Goal: Task Accomplishment & Management: Use online tool/utility

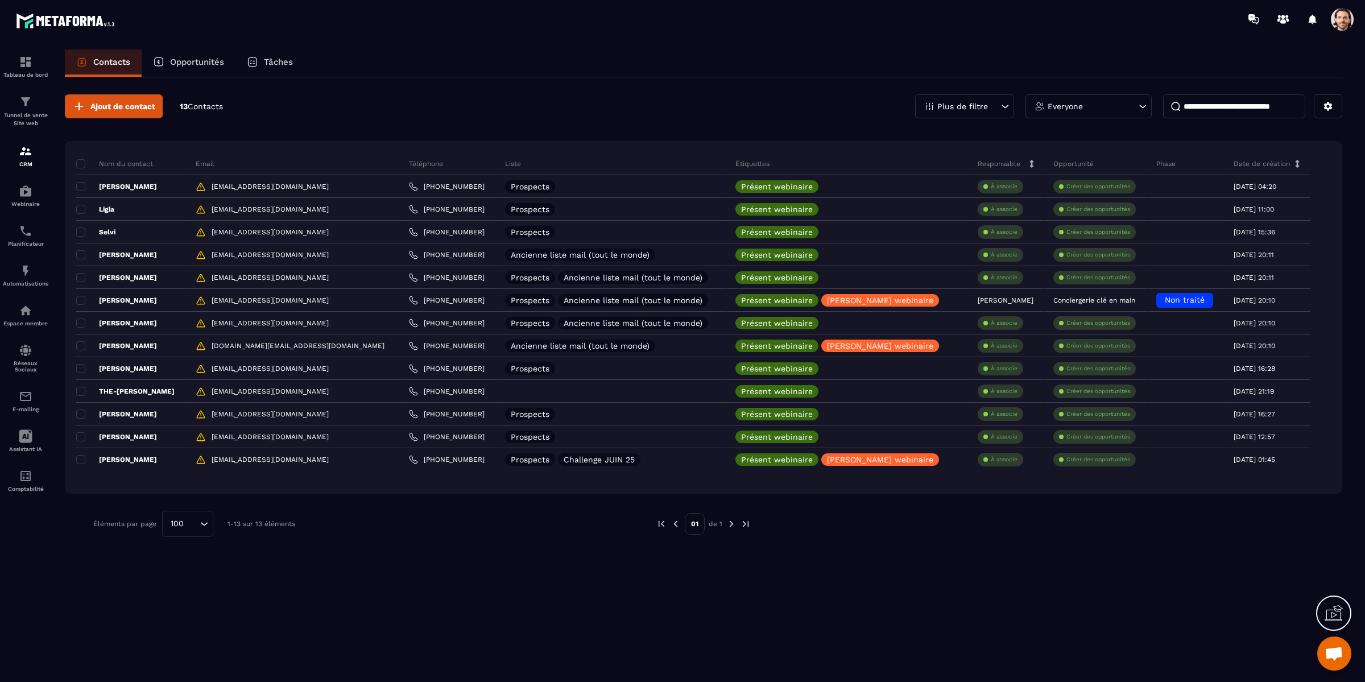
click at [988, 107] on div "Plus de filtre" at bounding box center [964, 106] width 99 height 24
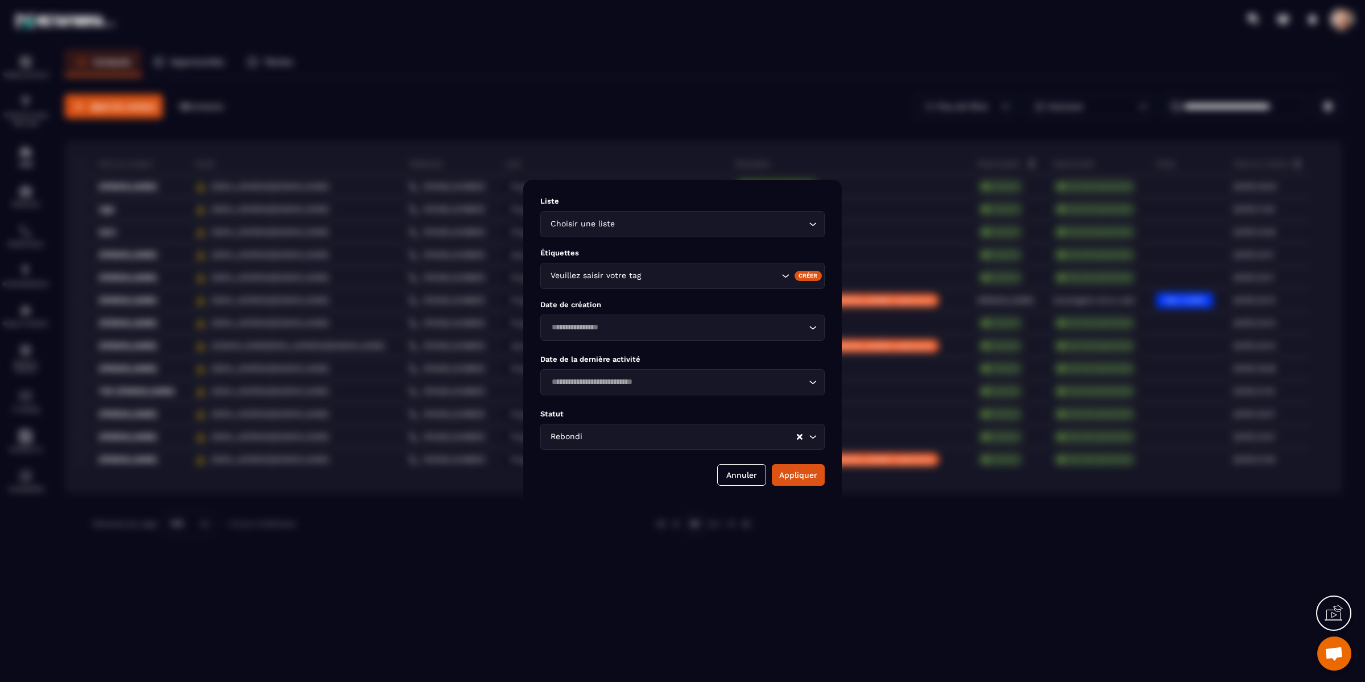
click at [750, 436] on input "Search for option" at bounding box center [690, 436] width 211 height 13
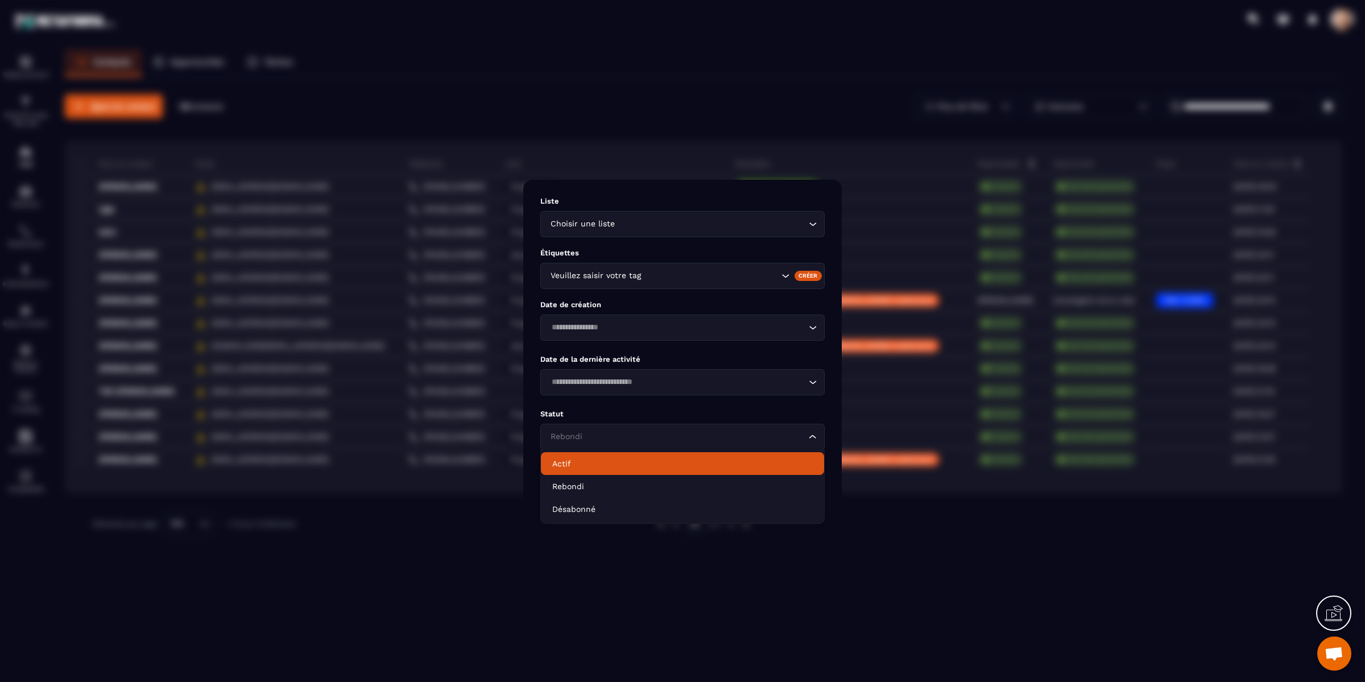
click at [713, 465] on p "Actif" at bounding box center [682, 463] width 260 height 11
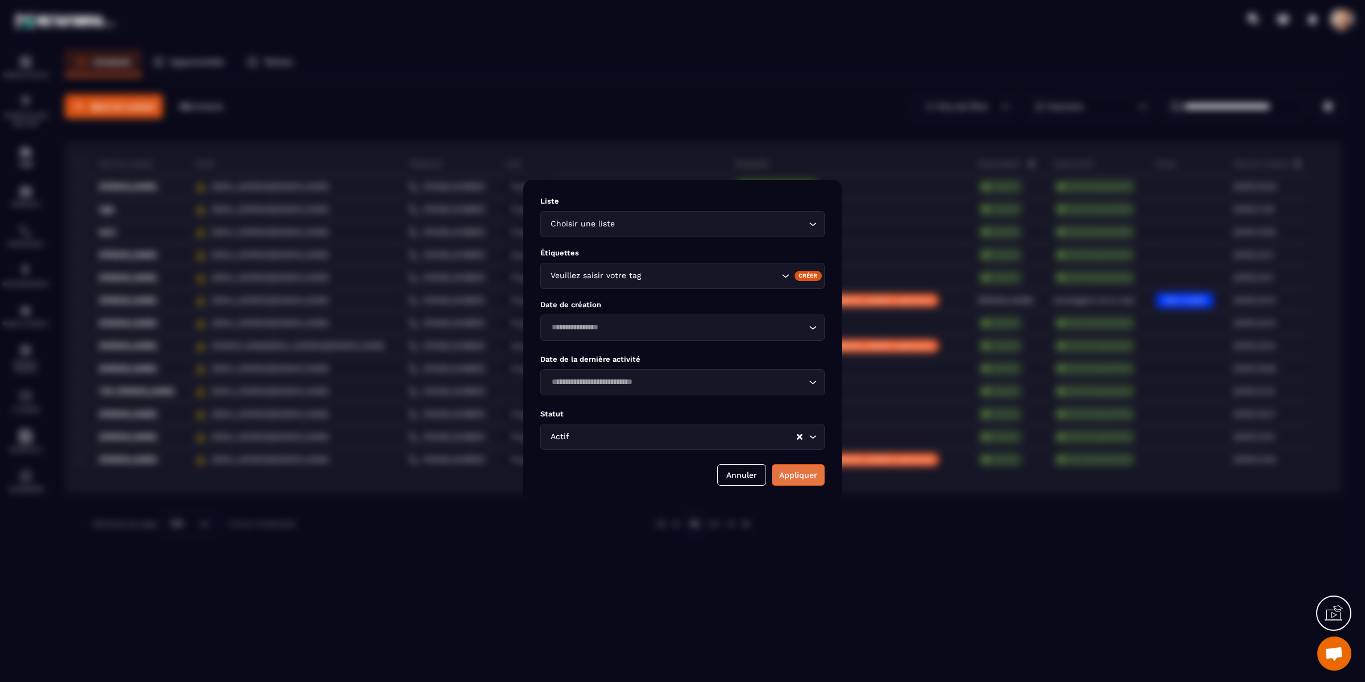
click at [793, 483] on button "Appliquer" at bounding box center [798, 475] width 53 height 22
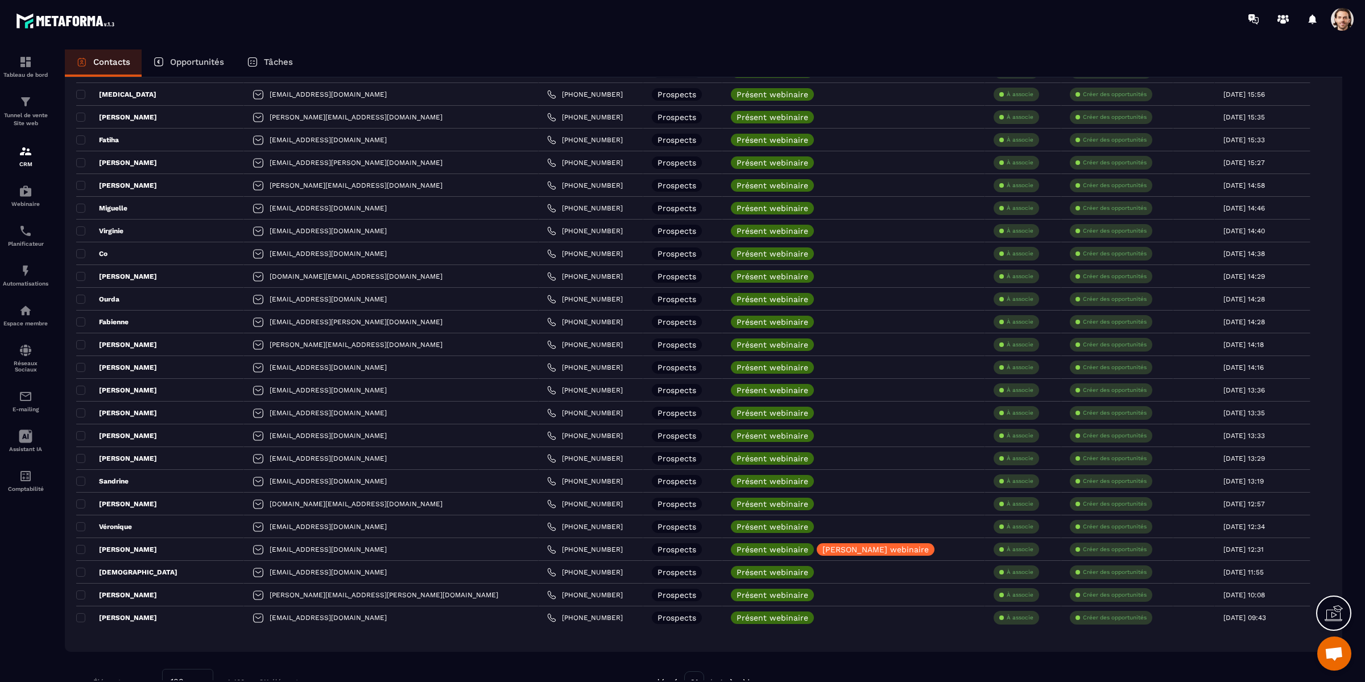
scroll to position [1852, 0]
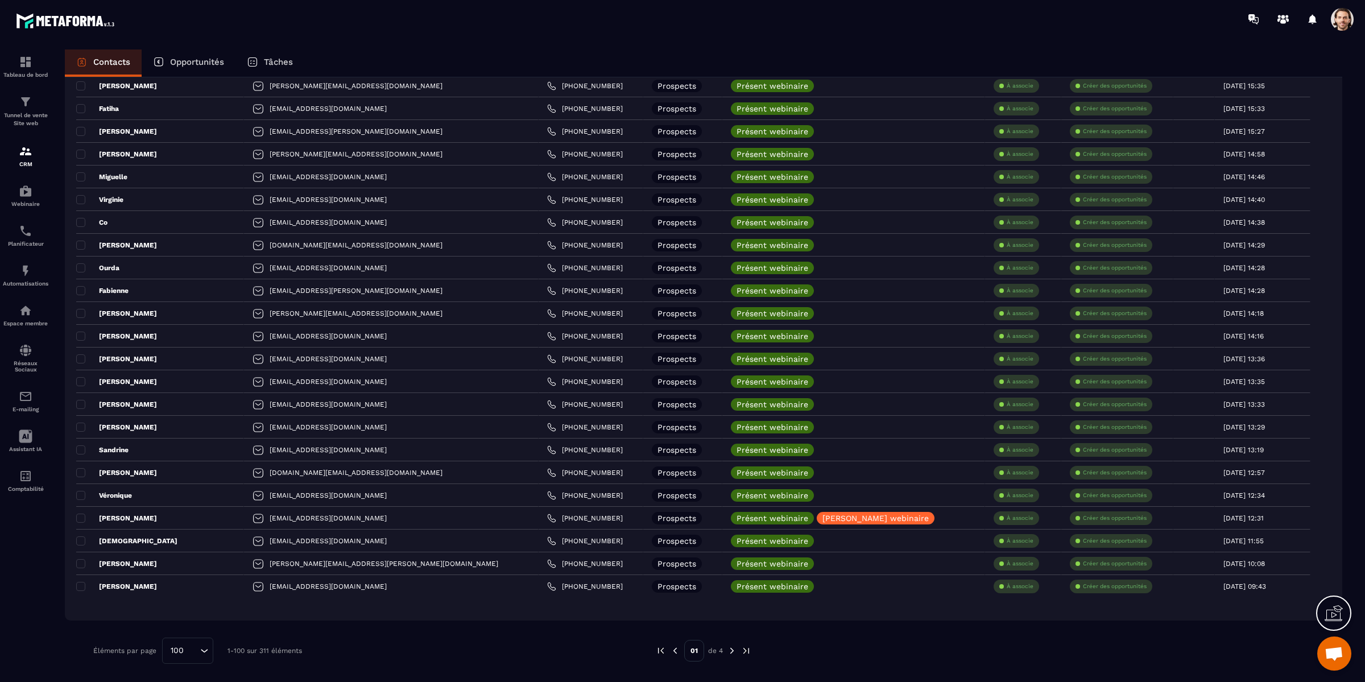
click at [731, 649] on img at bounding box center [732, 650] width 10 height 10
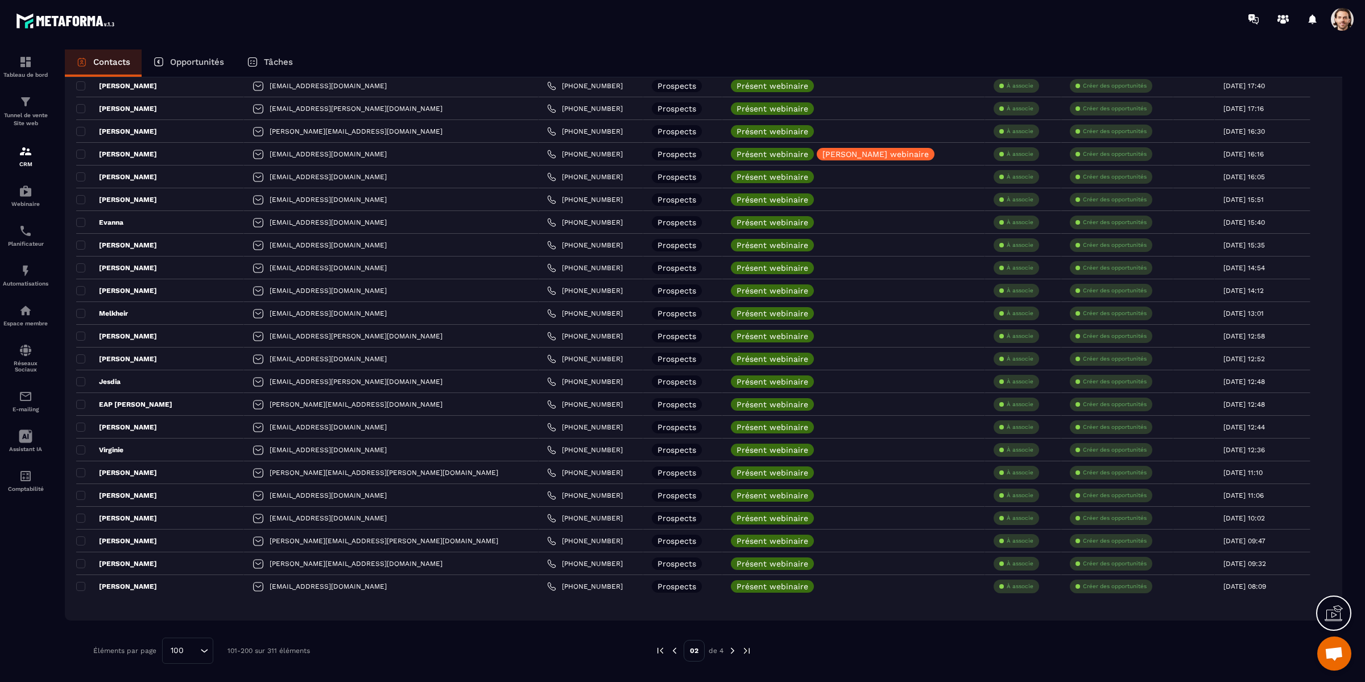
click at [731, 649] on img at bounding box center [732, 650] width 10 height 10
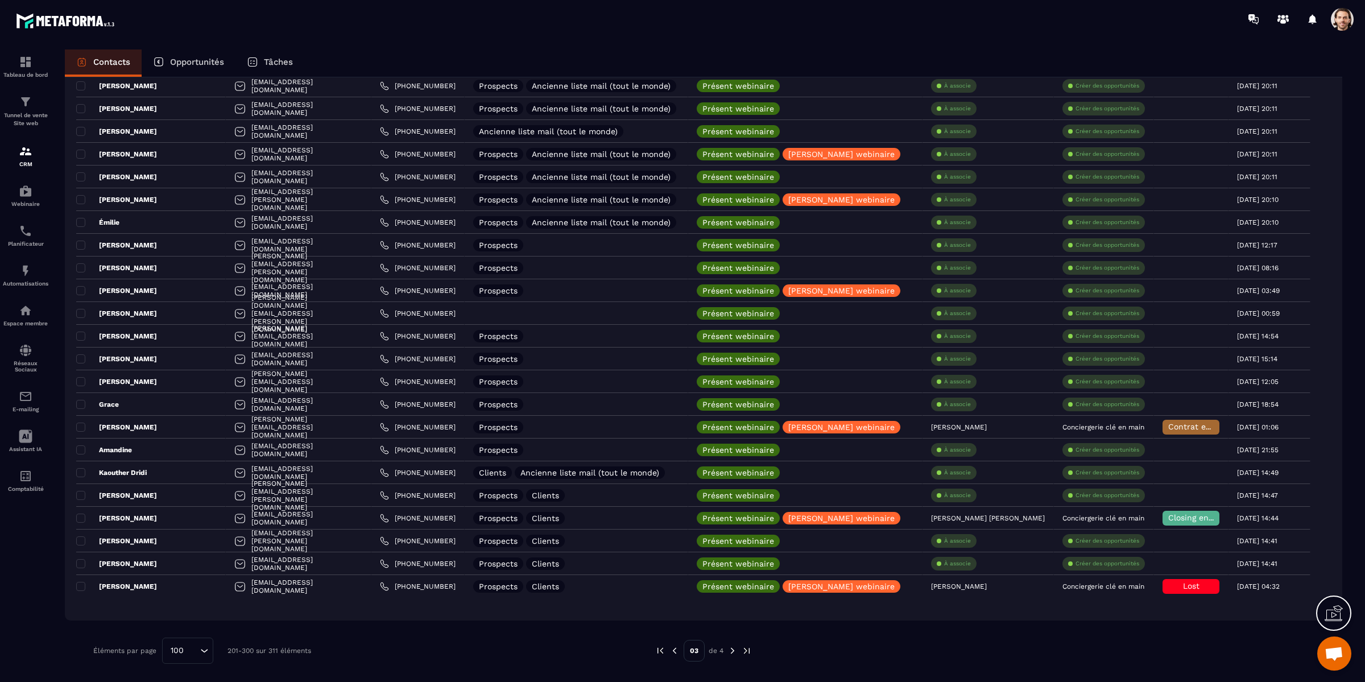
click at [731, 649] on img at bounding box center [732, 650] width 10 height 10
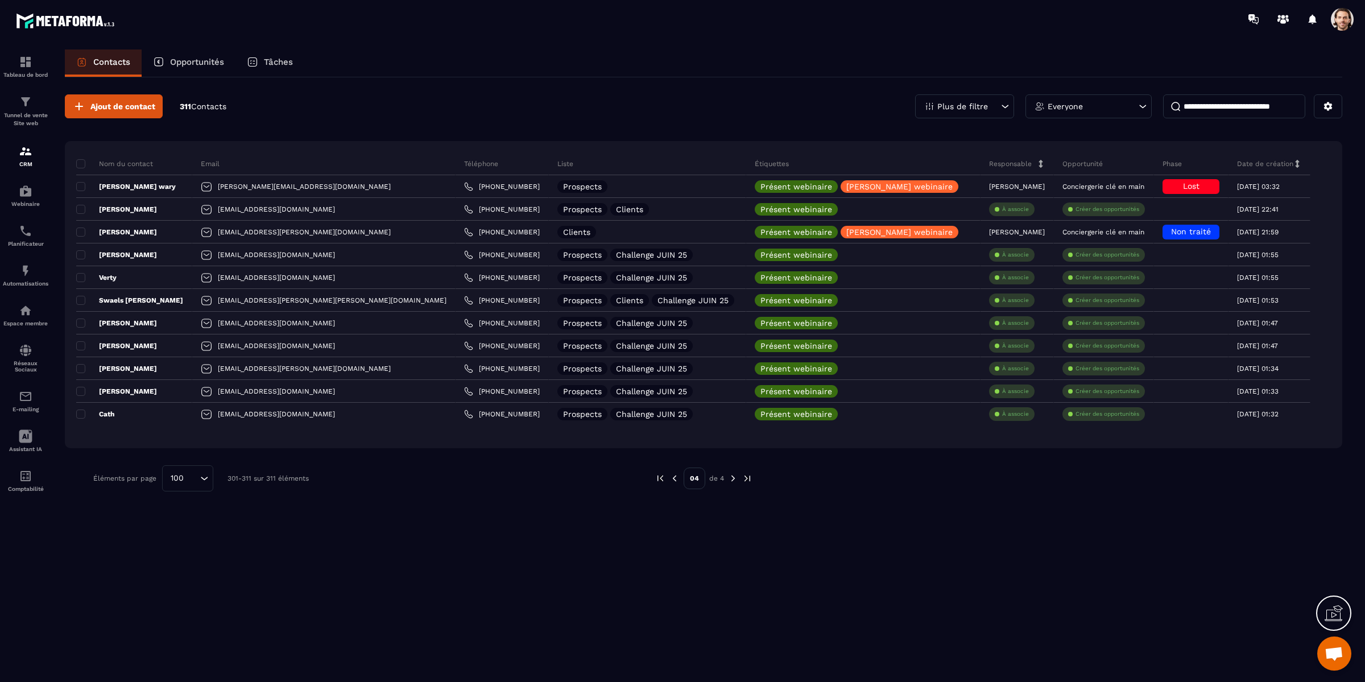
click at [943, 106] on p "Plus de filtre" at bounding box center [962, 106] width 51 height 8
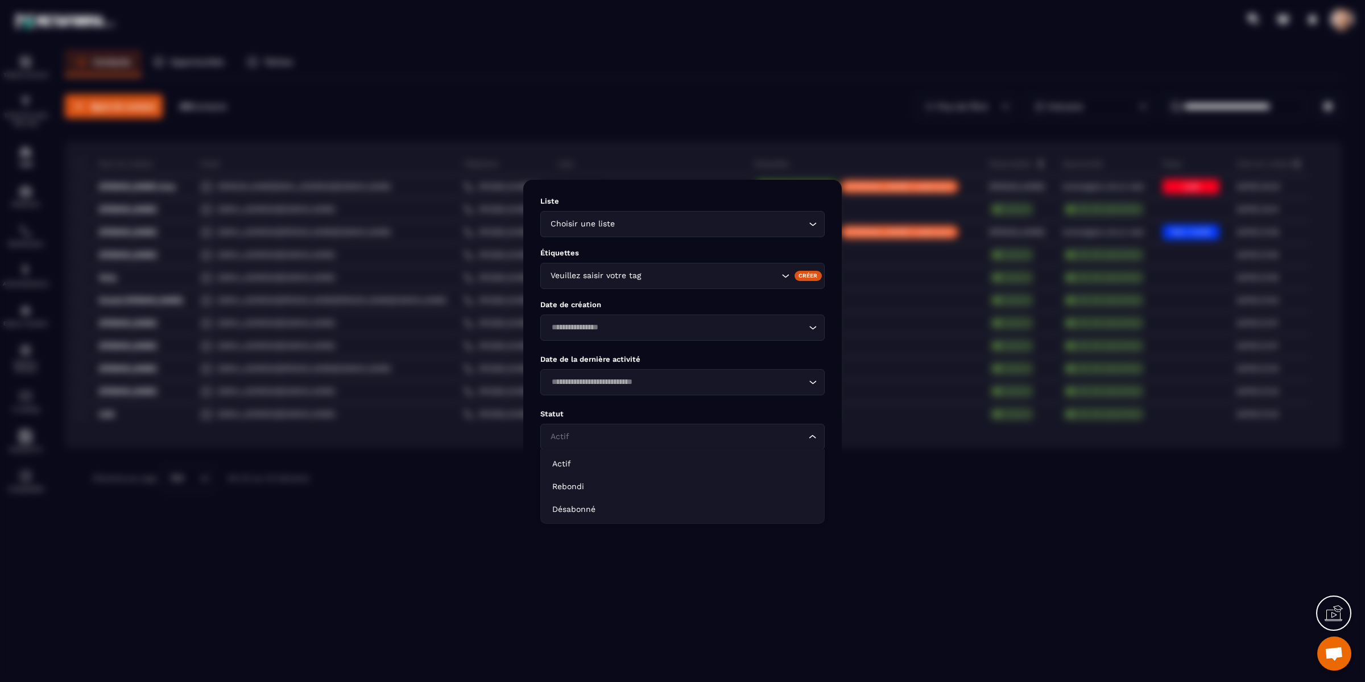
click at [697, 439] on input "Search for option" at bounding box center [677, 436] width 258 height 13
click at [670, 491] on p "Rebondi" at bounding box center [682, 486] width 260 height 11
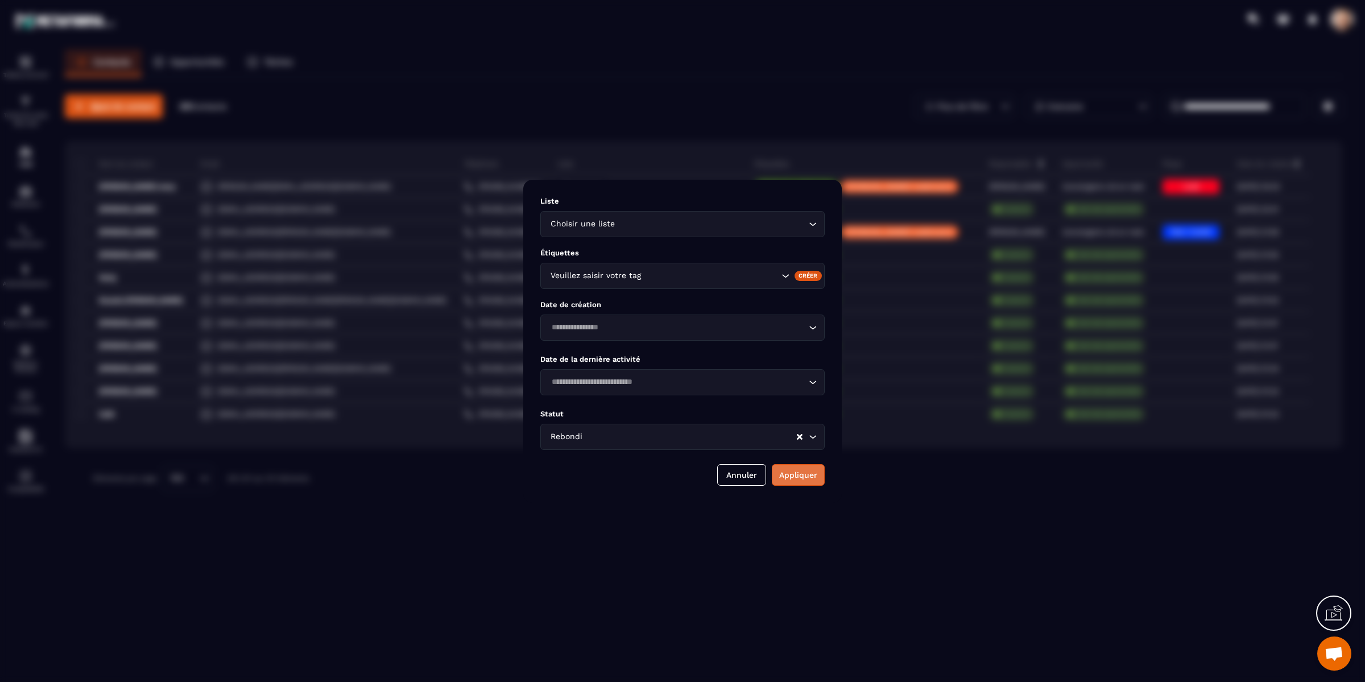
click at [787, 474] on button "Appliquer" at bounding box center [798, 475] width 53 height 22
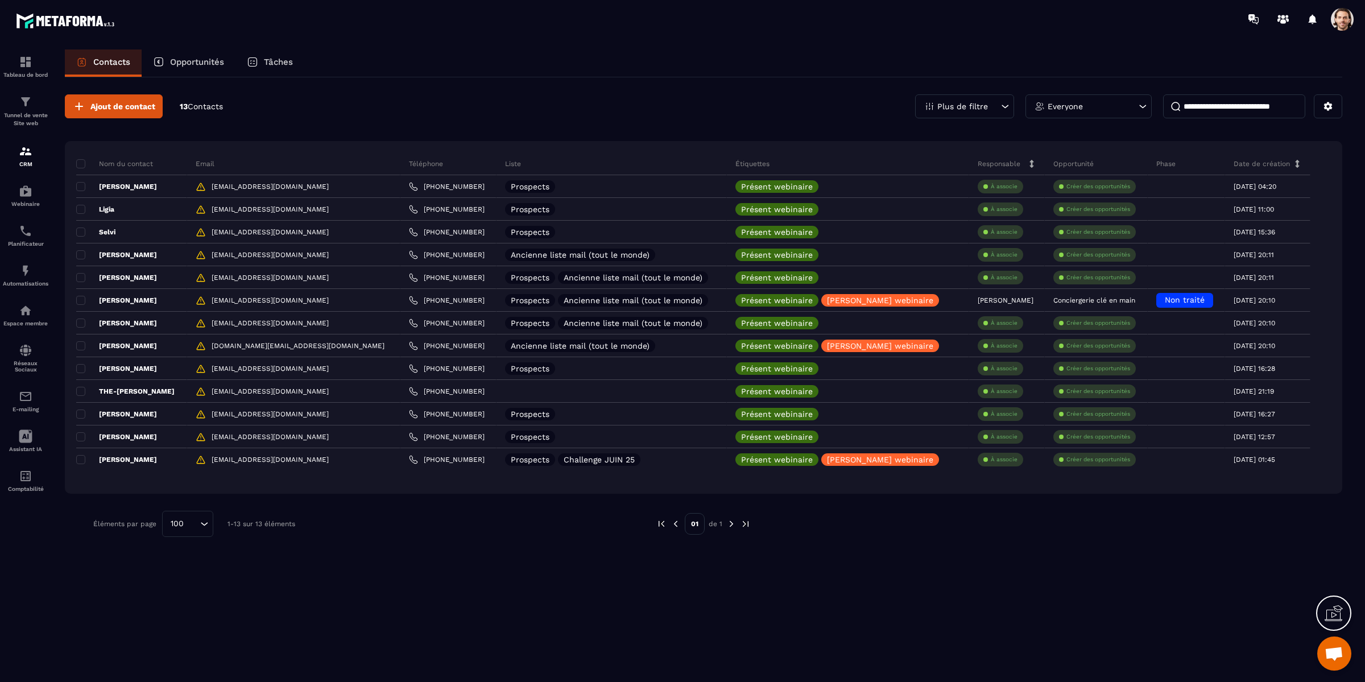
click at [982, 111] on div "Plus de filtre" at bounding box center [964, 106] width 99 height 24
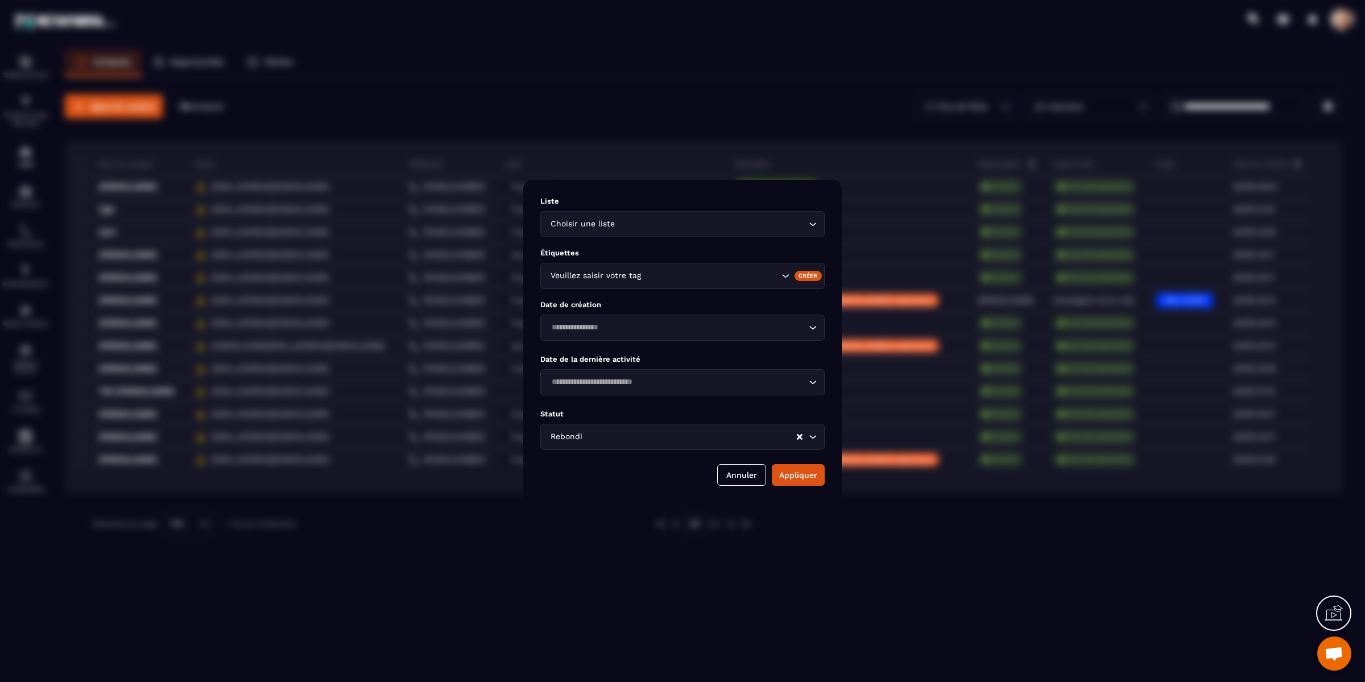
click at [686, 453] on div "Liste Choisir une liste Loading... Étiquettes Veuillez saisir votre tag Créer D…" at bounding box center [682, 341] width 318 height 323
click at [700, 437] on input "Search for option" at bounding box center [690, 436] width 211 height 13
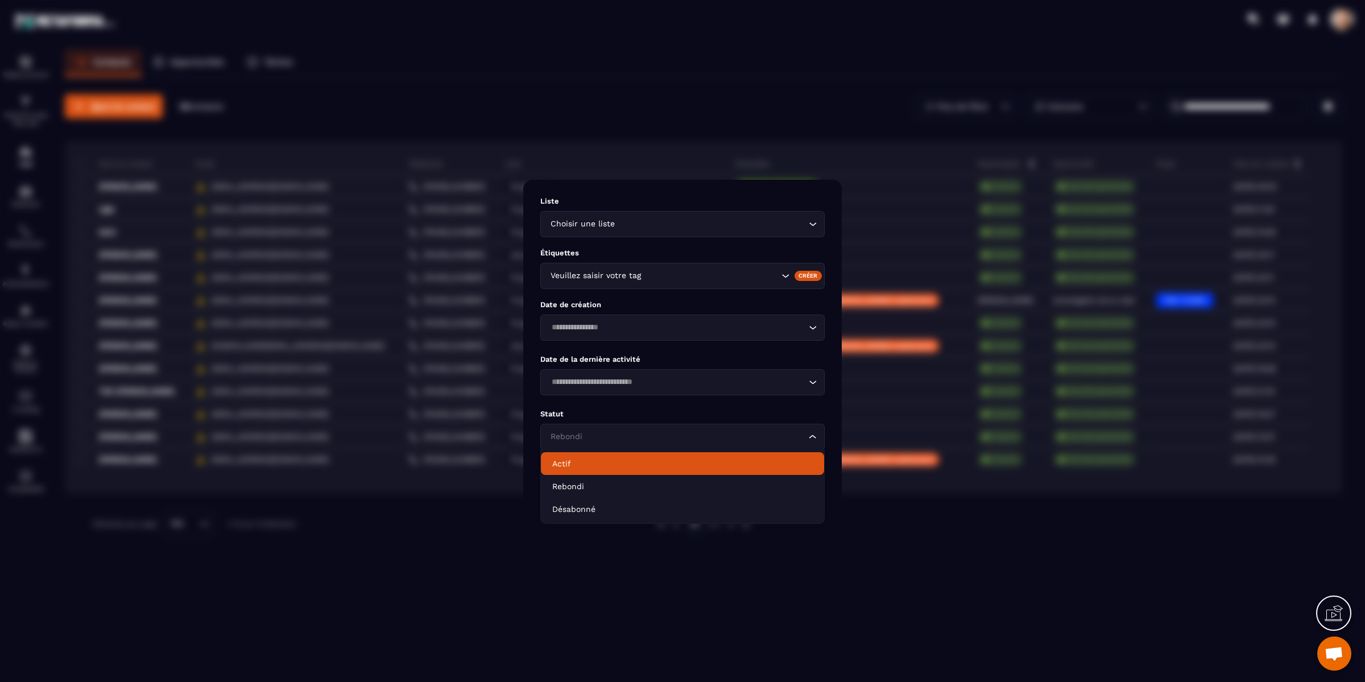
click at [670, 469] on li "Actif" at bounding box center [682, 463] width 283 height 23
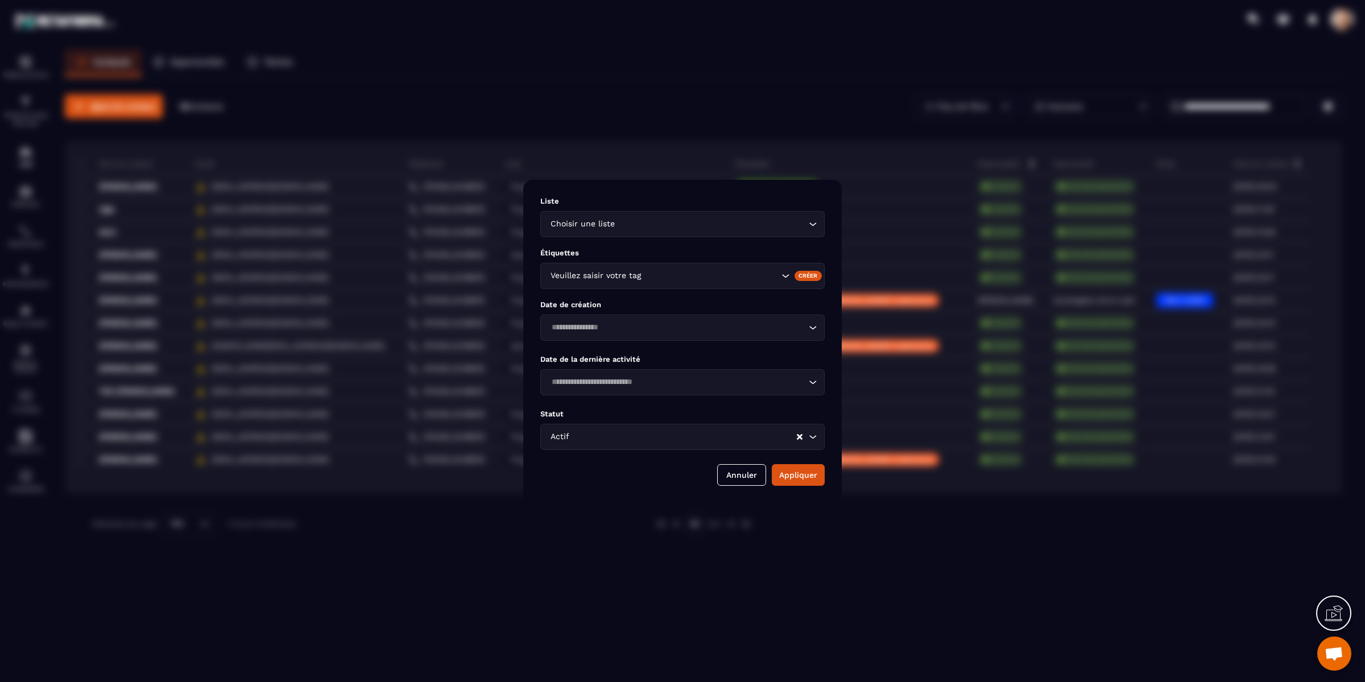
click at [829, 475] on div "Liste Choisir une liste Loading... Étiquettes Veuillez saisir votre tag Créer D…" at bounding box center [682, 341] width 318 height 323
click at [815, 477] on button "Appliquer" at bounding box center [798, 475] width 53 height 22
